Goal: Task Accomplishment & Management: Manage account settings

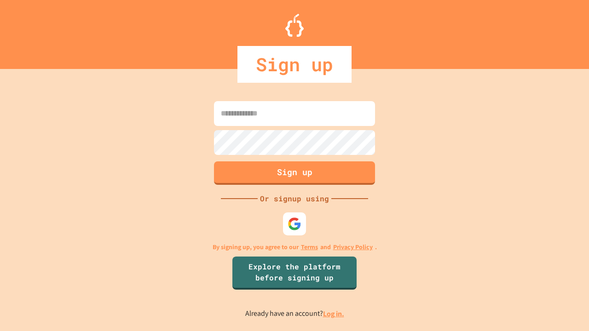
click at [334, 314] on link "Log in." at bounding box center [333, 314] width 21 height 10
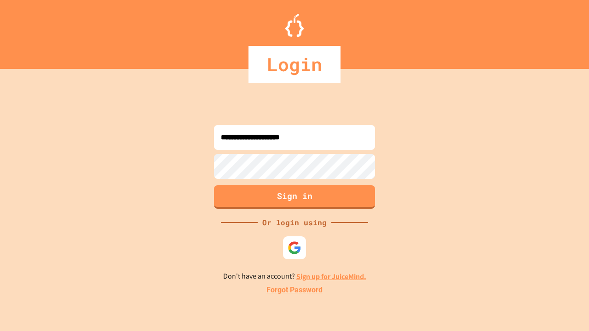
type input "**********"
